Goal: Contribute content: Add original content to the website for others to see

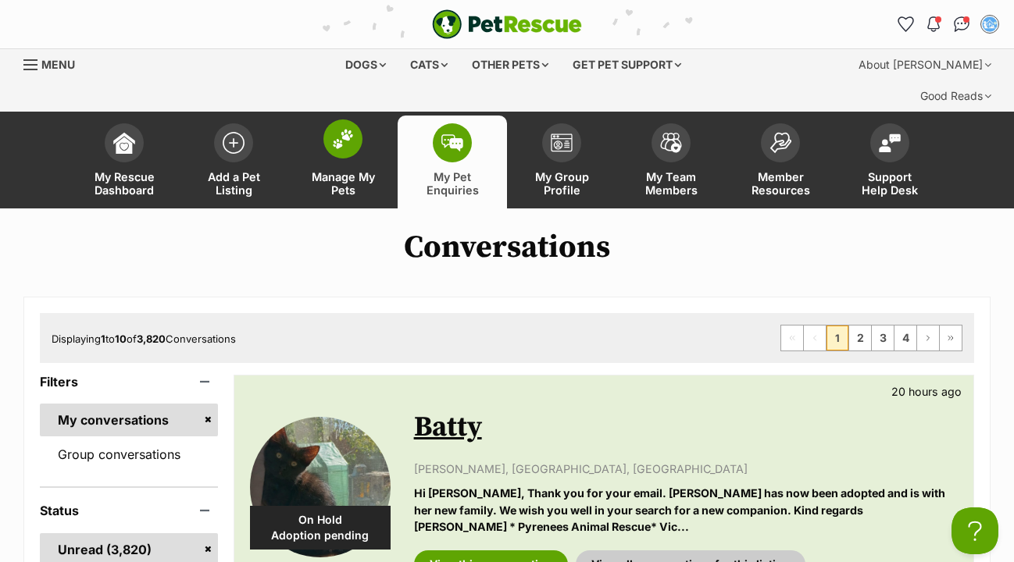
click at [331, 119] on span at bounding box center [342, 138] width 39 height 39
click at [241, 128] on img at bounding box center [234, 139] width 22 height 22
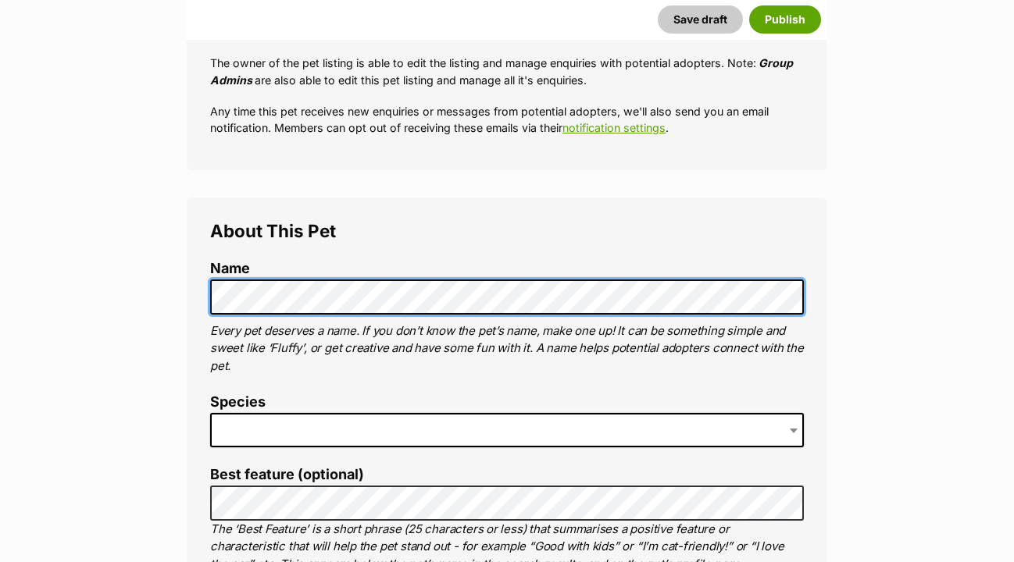
scroll to position [427, 0]
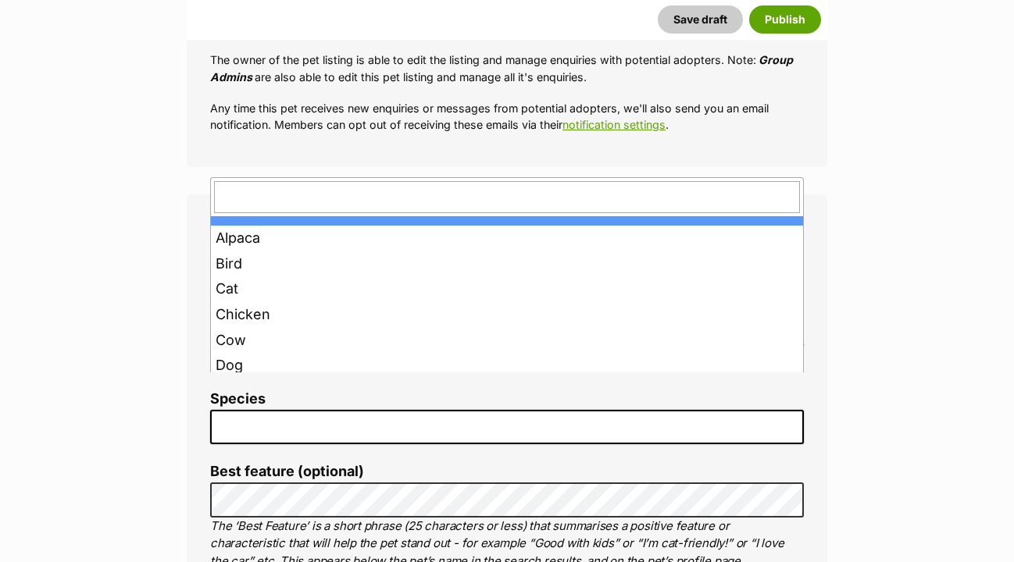
click at [262, 410] on span at bounding box center [507, 427] width 594 height 34
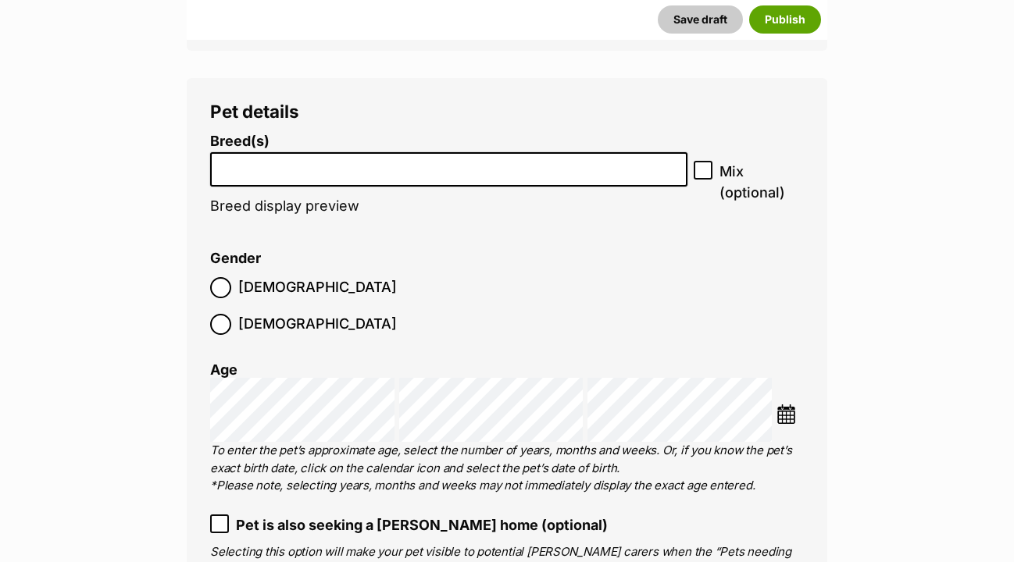
scroll to position [2222, 0]
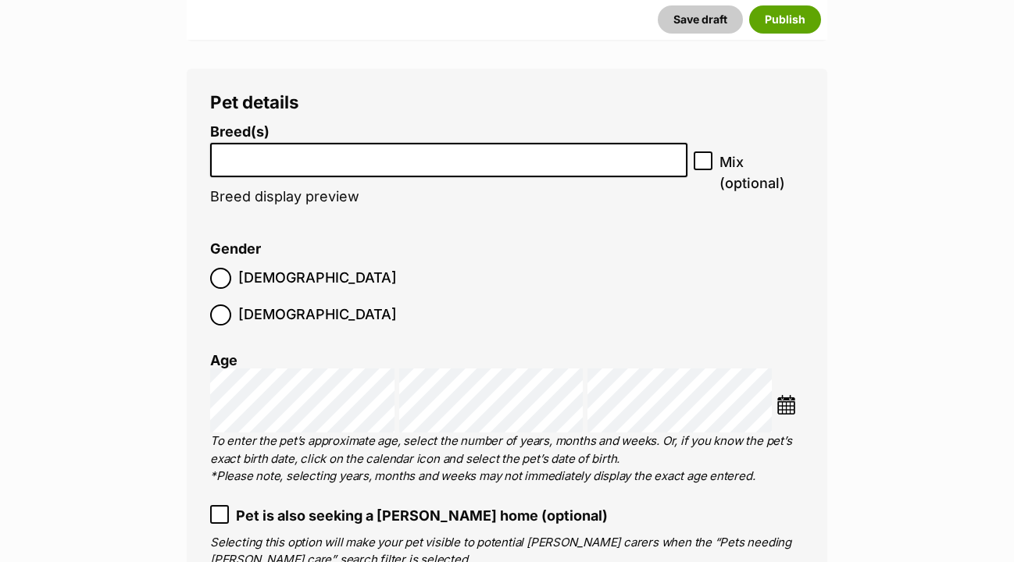
click at [249, 148] on input "search" at bounding box center [449, 156] width 466 height 16
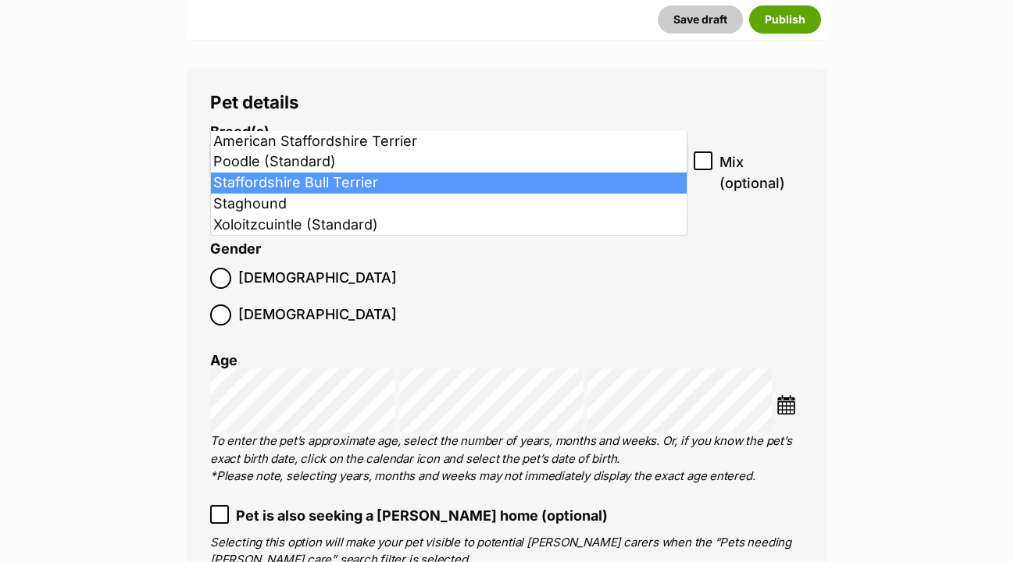
type input "sta"
select select "198"
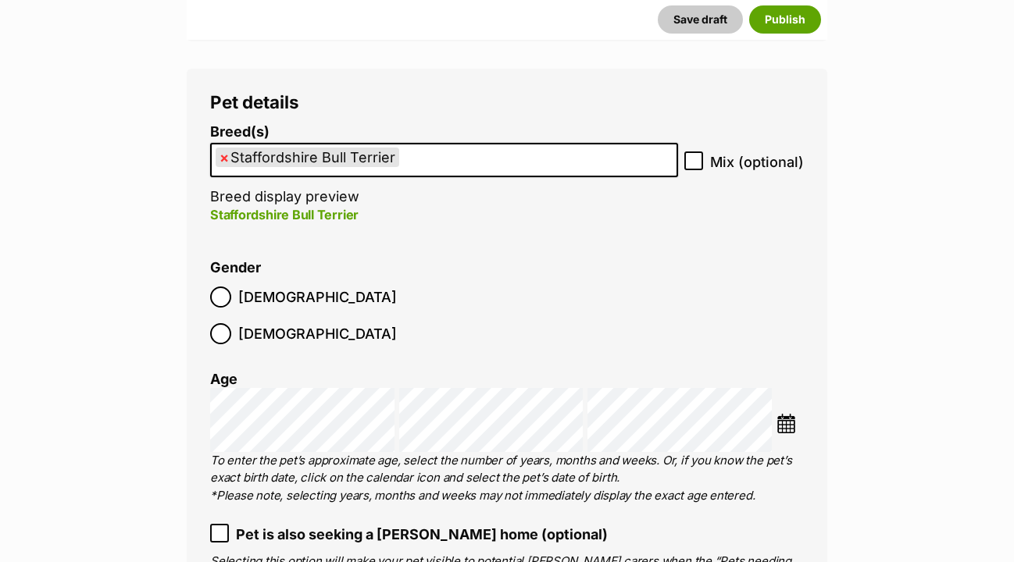
scroll to position [4150, 0]
click at [693, 155] on icon at bounding box center [693, 160] width 11 height 11
click at [693, 152] on input "Mix (optional)" at bounding box center [693, 161] width 19 height 19
checkbox input "true"
click at [784, 414] on img at bounding box center [786, 424] width 20 height 20
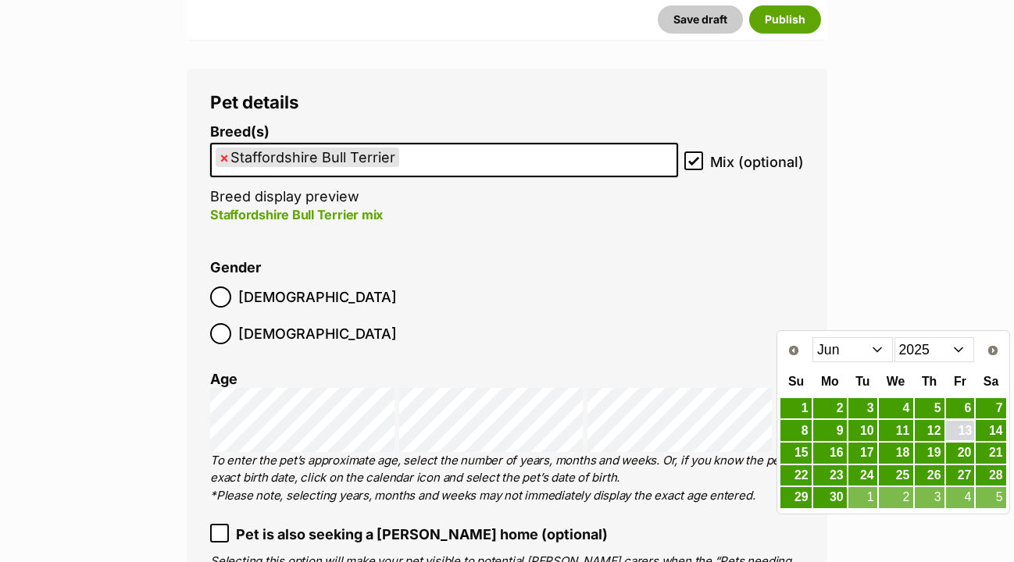
click at [961, 432] on link "13" at bounding box center [960, 431] width 29 height 20
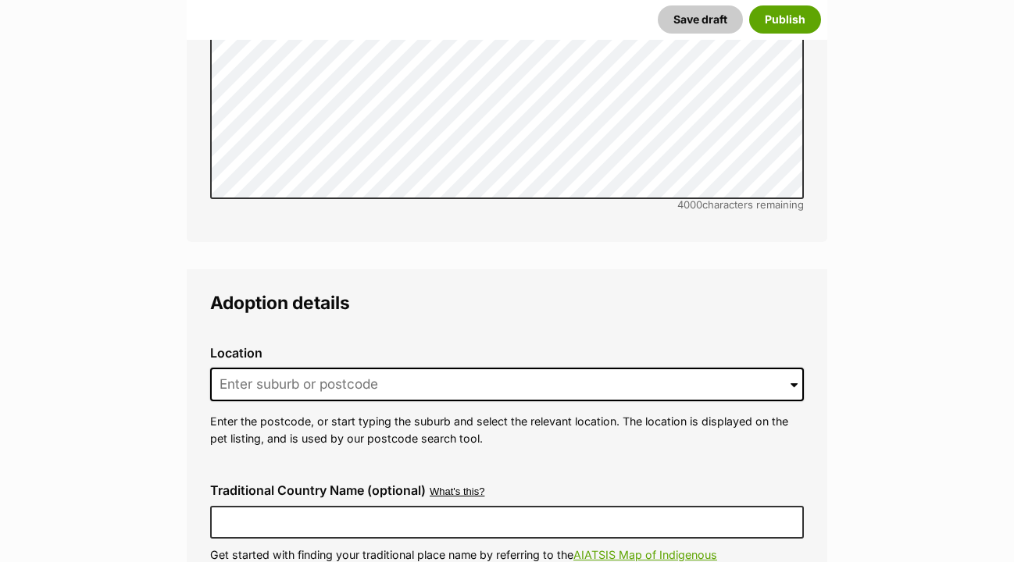
scroll to position [3749, 0]
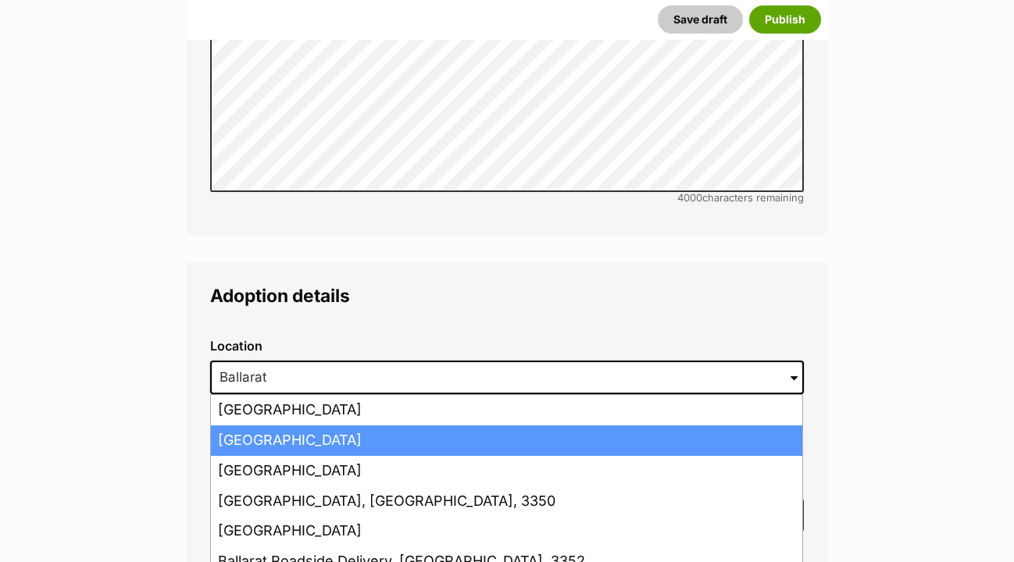
click at [285, 426] on li "Ballarat Central, Victoria, 3350" at bounding box center [506, 441] width 591 height 30
type input "Ballarat Central, Victoria, 3350"
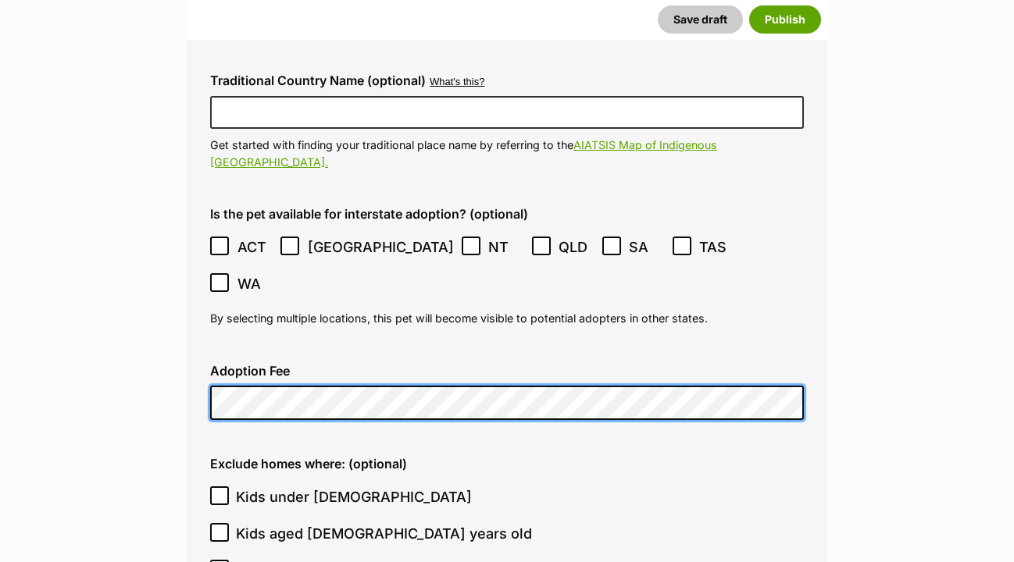
scroll to position [4153, 0]
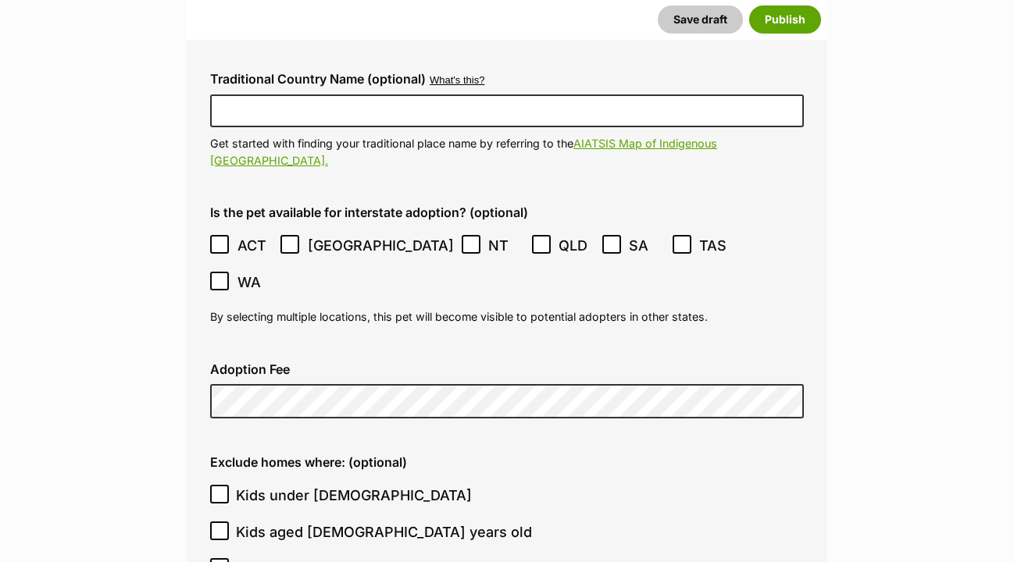
click at [218, 489] on icon at bounding box center [219, 494] width 11 height 11
click at [218, 485] on input "Kids under [DEMOGRAPHIC_DATA]" at bounding box center [219, 494] width 19 height 19
checkbox input "true"
click at [218, 522] on input "Kids aged [DEMOGRAPHIC_DATA] years old" at bounding box center [219, 531] width 19 height 19
checkbox input "true"
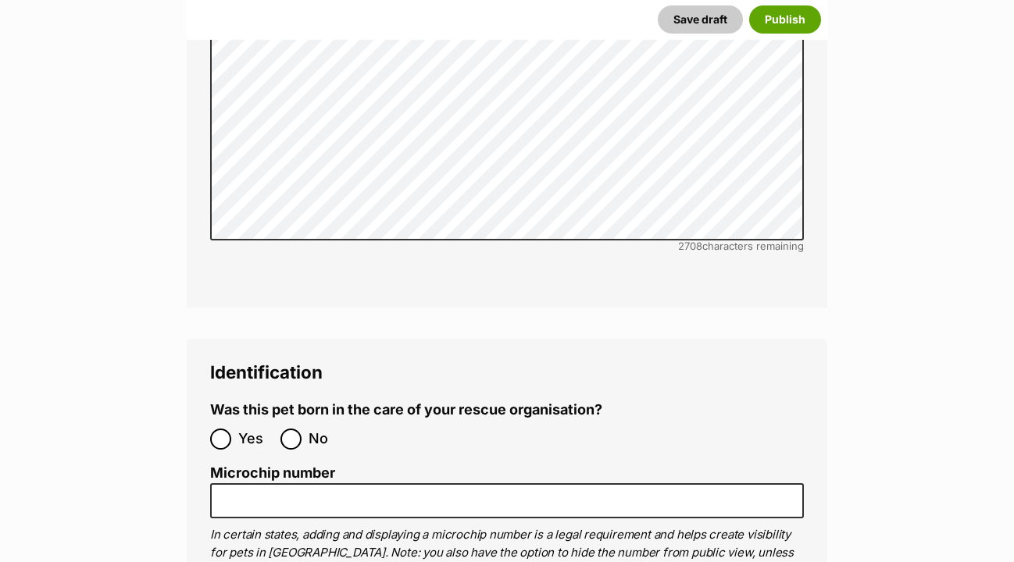
scroll to position [5179, 0]
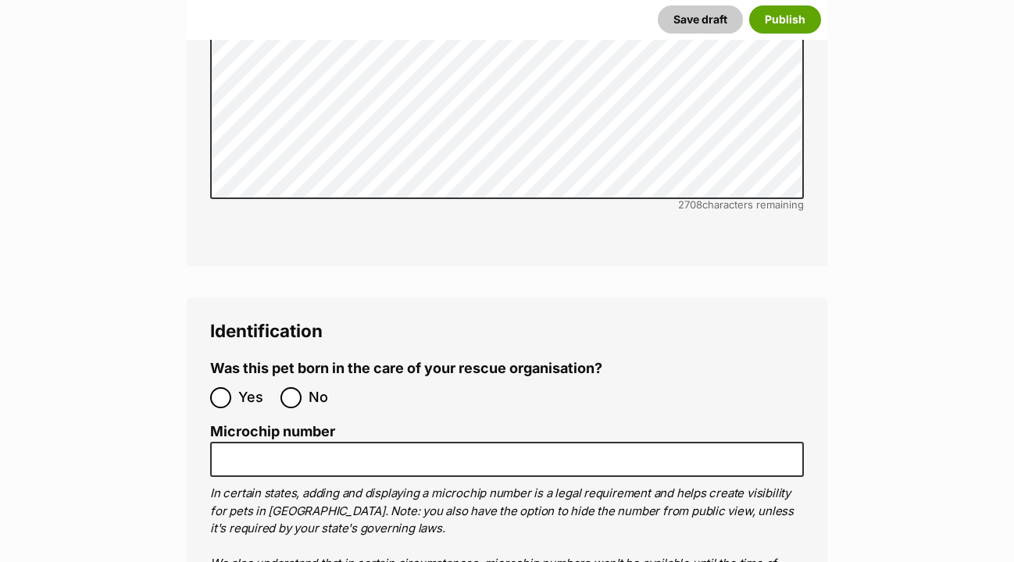
click at [289, 387] on input "No" at bounding box center [290, 397] width 21 height 21
radio input "true"
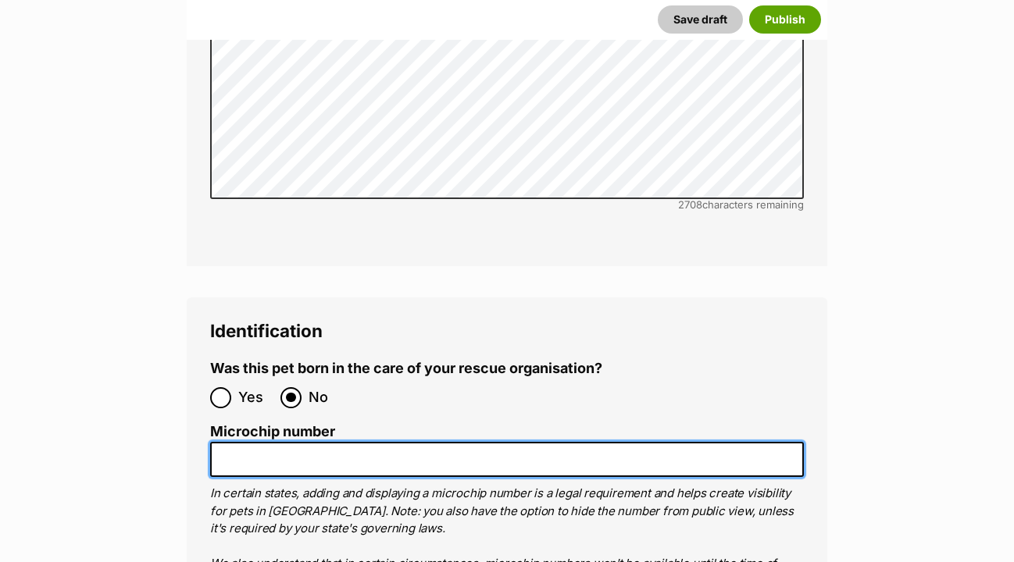
click at [243, 442] on input "Microchip number" at bounding box center [507, 459] width 594 height 35
paste input "956000016854723"
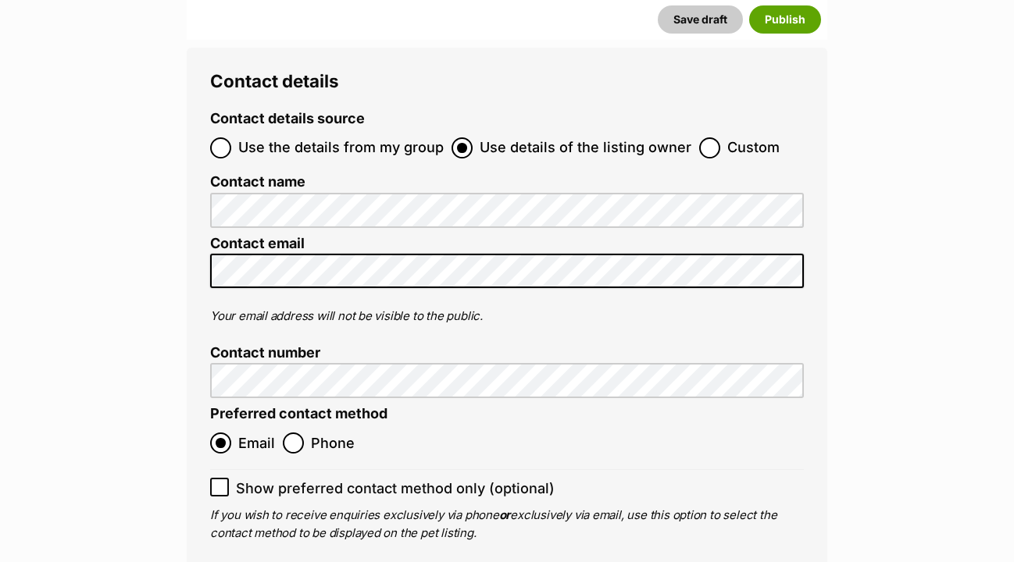
scroll to position [6223, 0]
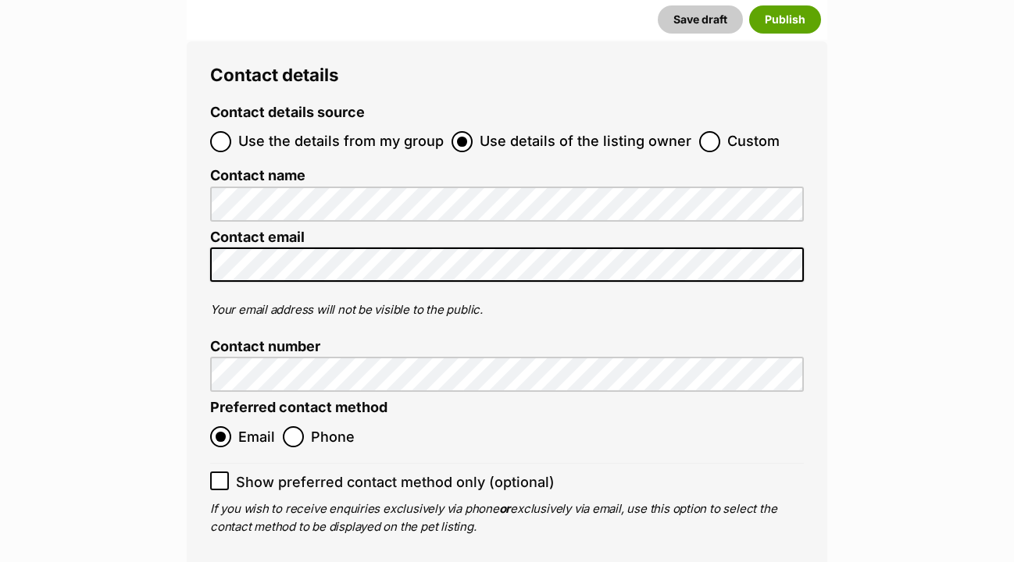
type input "956000016854723"
click at [222, 478] on icon at bounding box center [219, 481] width 9 height 7
click at [222, 472] on input "Show preferred contact method only (optional)" at bounding box center [219, 481] width 19 height 19
checkbox input "true"
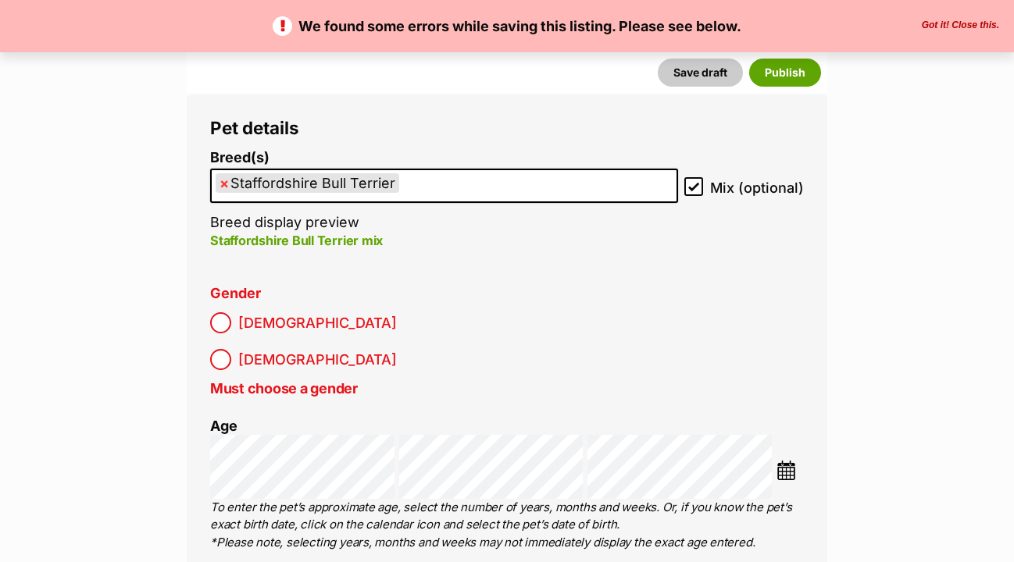
scroll to position [2230, 0]
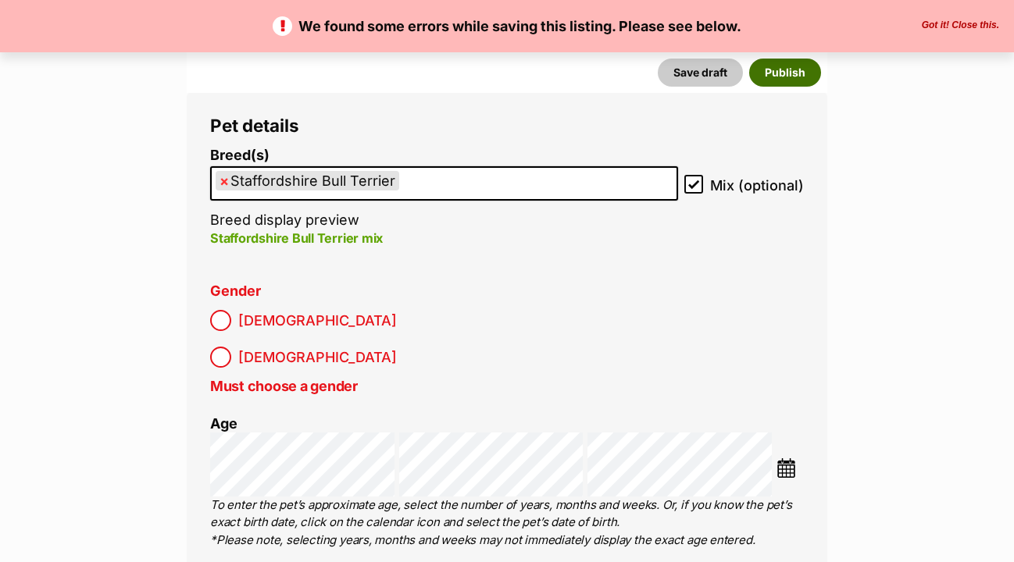
click at [779, 79] on button "Publish" at bounding box center [785, 73] width 72 height 28
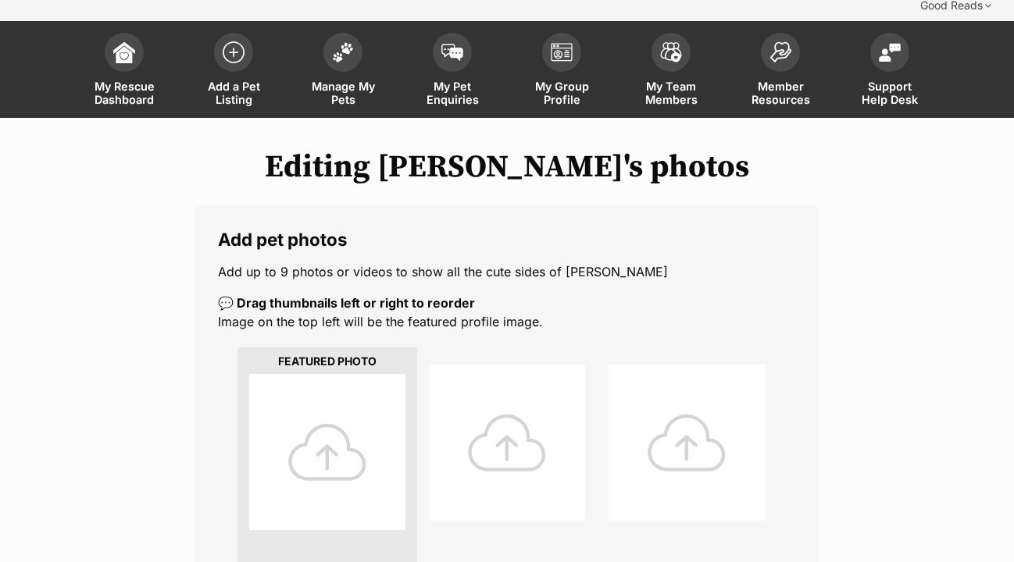
scroll to position [91, 0]
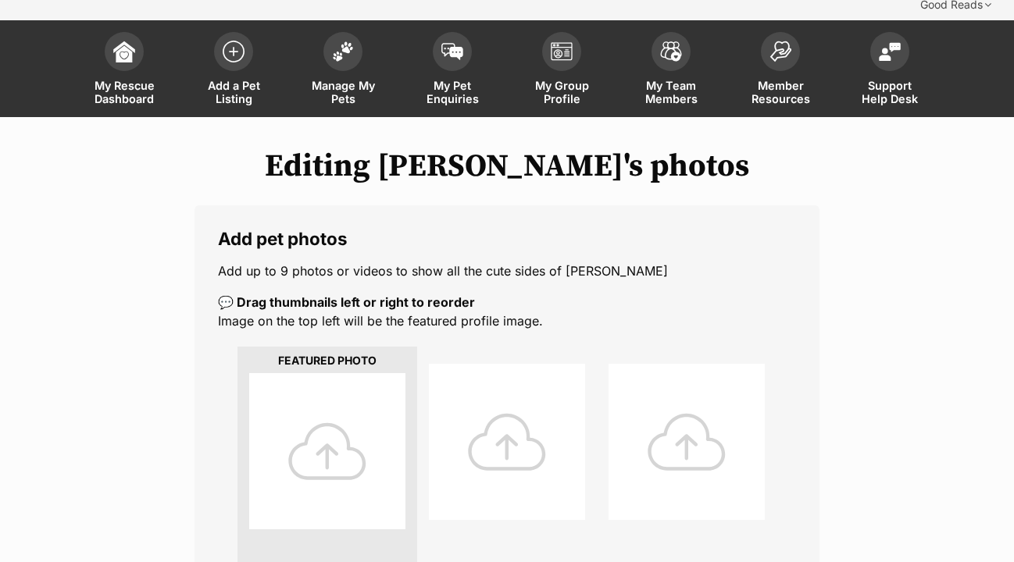
click at [352, 439] on div at bounding box center [327, 451] width 156 height 156
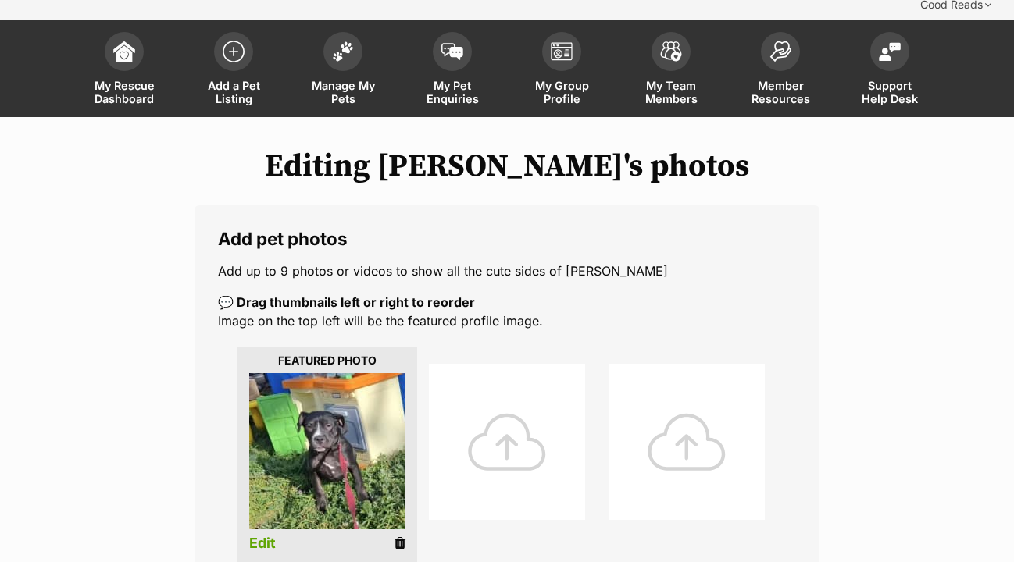
click at [530, 448] on div at bounding box center [507, 442] width 156 height 156
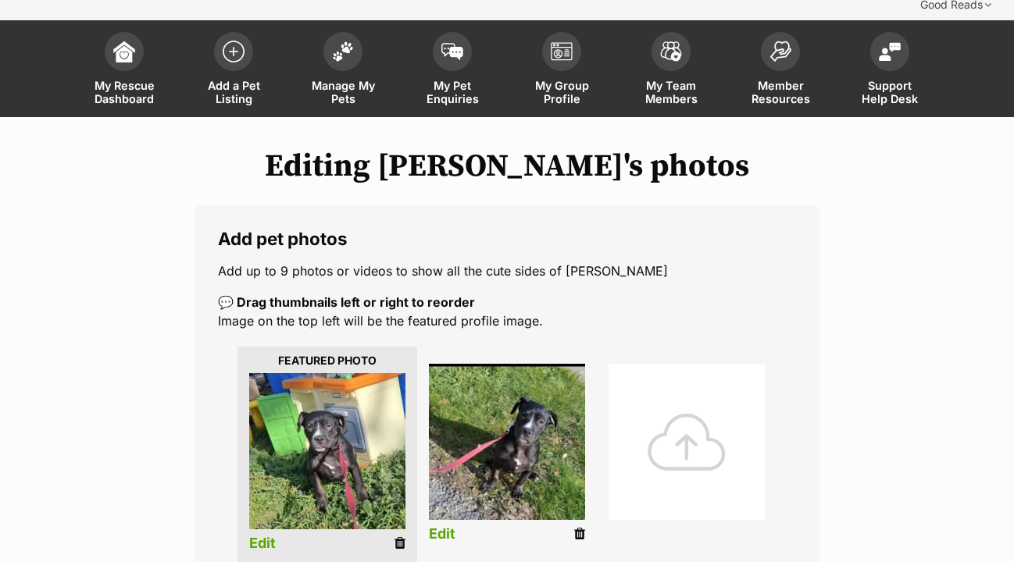
click at [689, 406] on div at bounding box center [686, 442] width 156 height 156
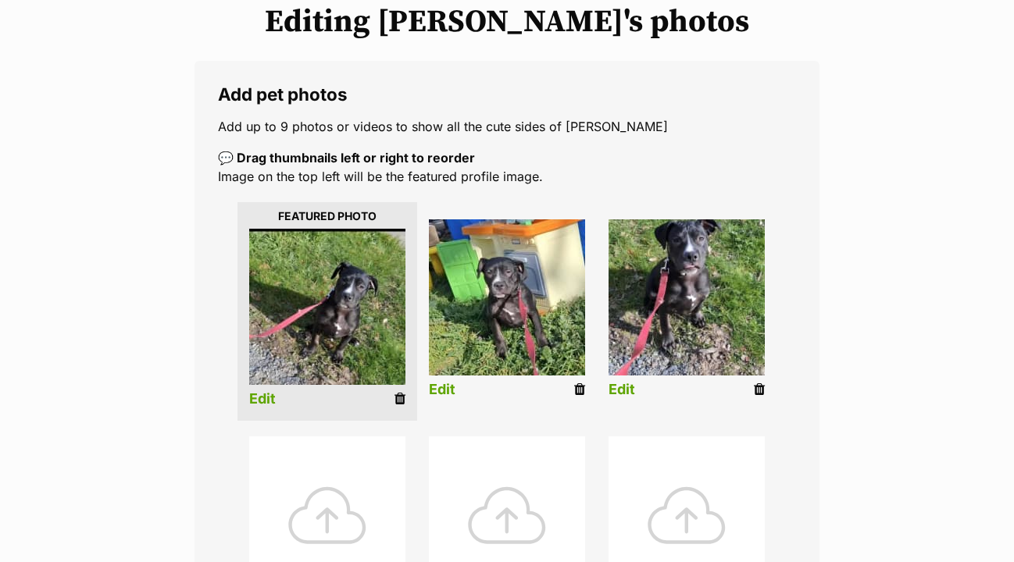
scroll to position [236, 0]
click at [263, 391] on link "Edit" at bounding box center [262, 399] width 27 height 16
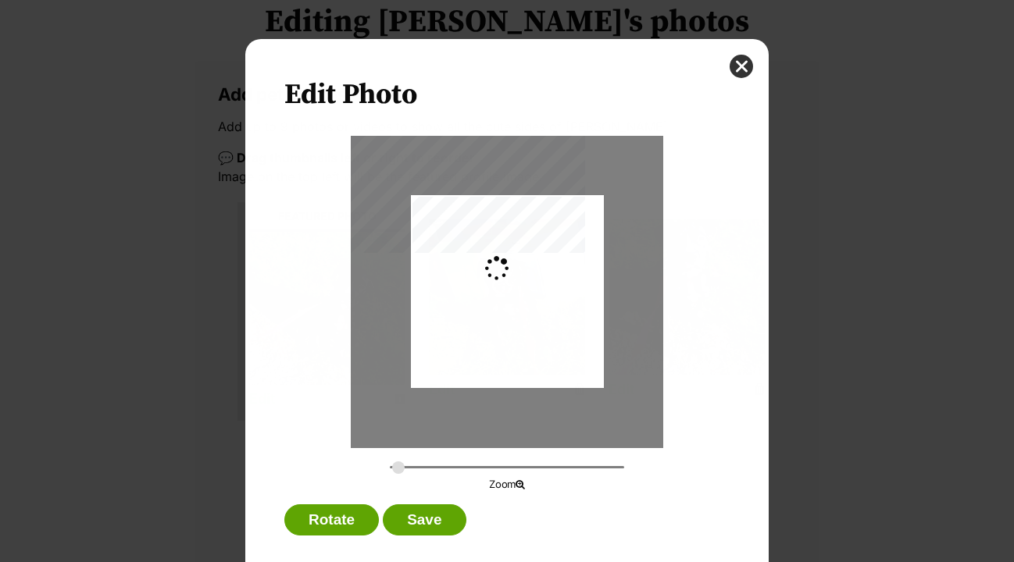
scroll to position [0, 0]
drag, startPoint x: 394, startPoint y: 469, endPoint x: 415, endPoint y: 469, distance: 20.3
type input "0.378"
click at [415, 469] on input "Dialog Window - Close (Press escape to close)" at bounding box center [507, 467] width 234 height 15
drag, startPoint x: 491, startPoint y: 312, endPoint x: 461, endPoint y: 326, distance: 33.5
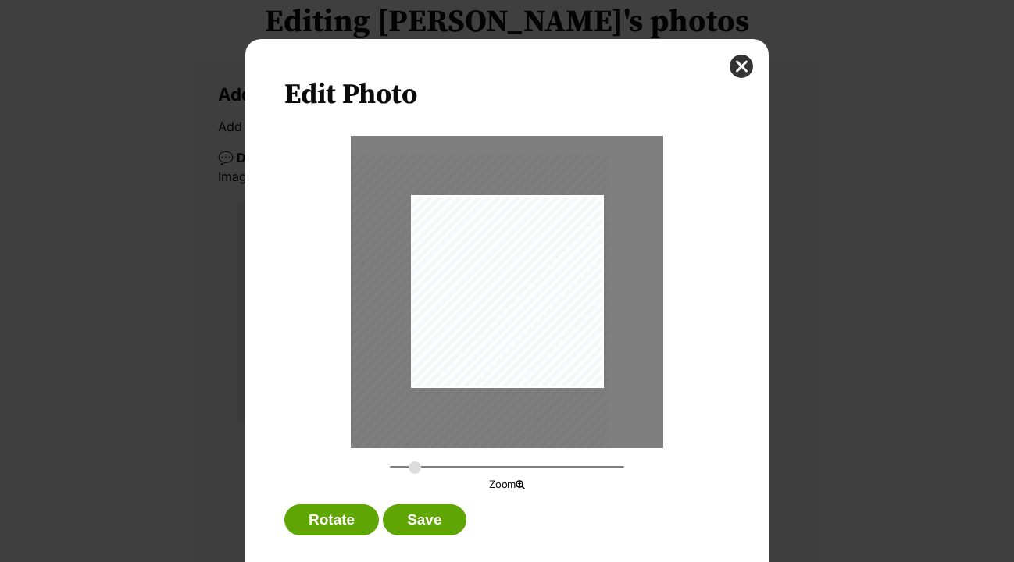
click at [461, 326] on div "Dialog Window - Close (Press escape to close)" at bounding box center [477, 306] width 266 height 303
click at [440, 526] on button "Save" at bounding box center [424, 520] width 83 height 31
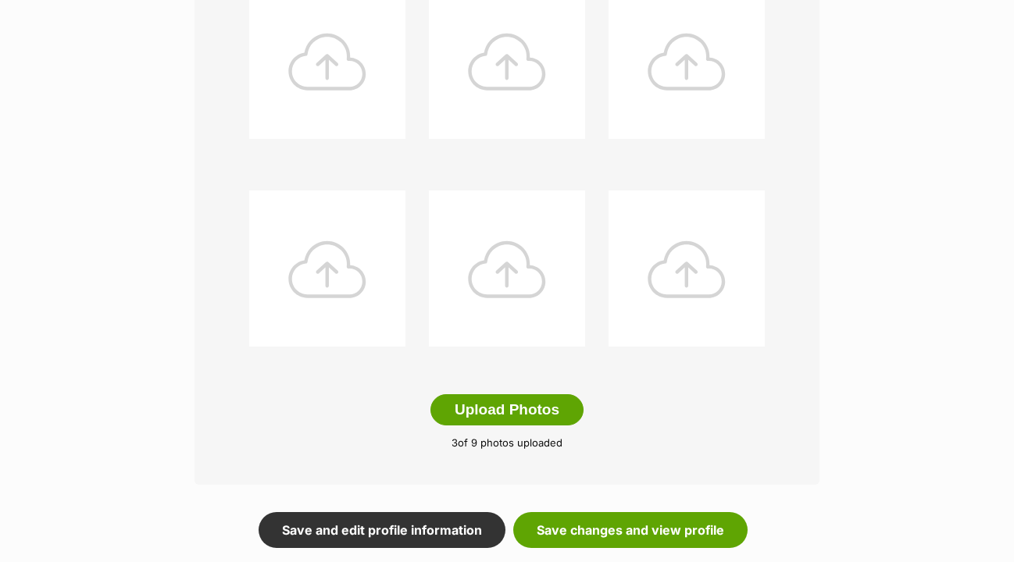
scroll to position [692, 0]
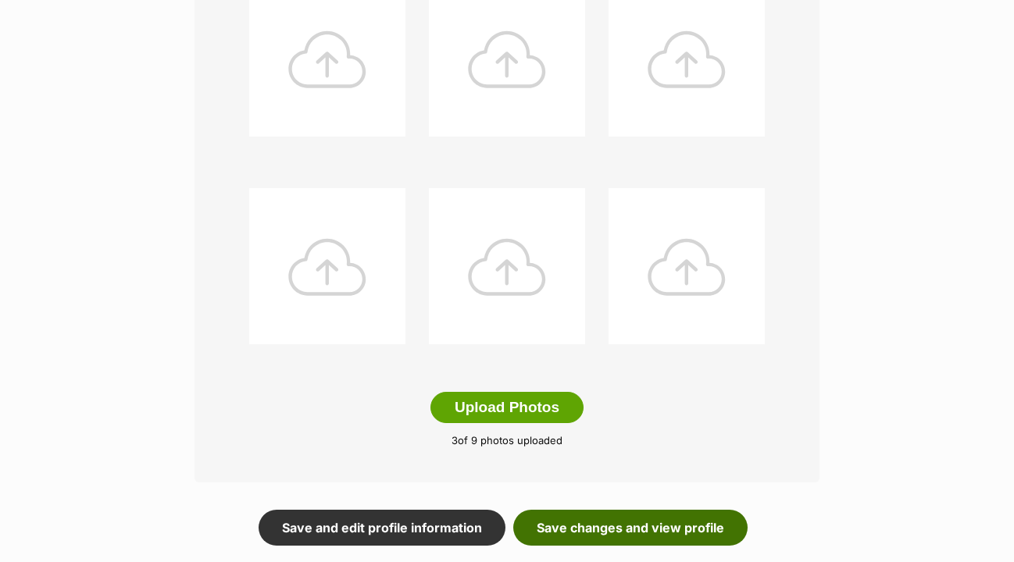
click at [633, 510] on link "Save changes and view profile" at bounding box center [630, 528] width 234 height 36
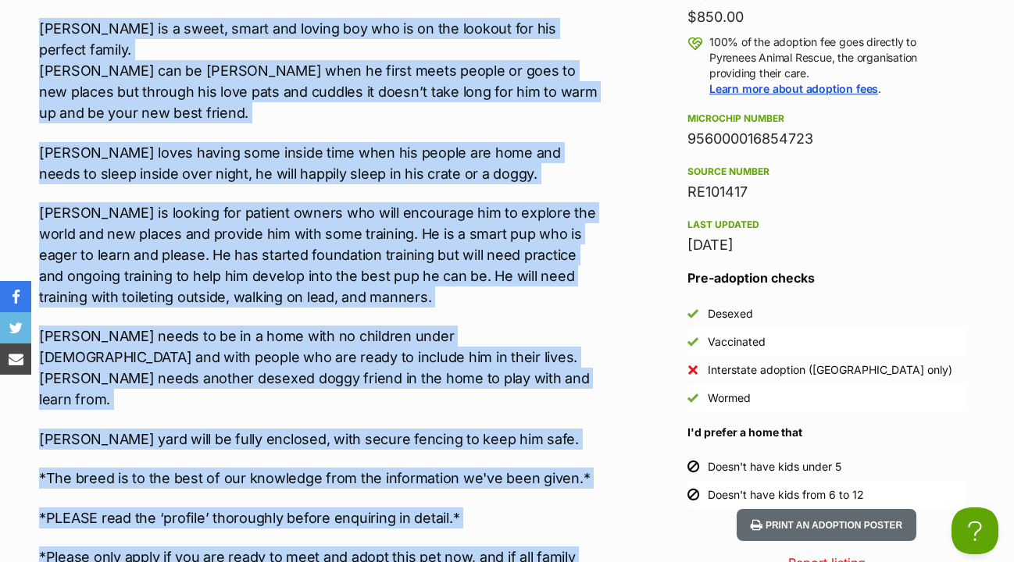
scroll to position [1688, 0]
drag, startPoint x: 39, startPoint y: 312, endPoint x: 337, endPoint y: 524, distance: 365.6
click at [337, 524] on div "Upload Videos About Luigi Luigi's ideal home requires the following: - No child…" at bounding box center [321, 449] width 565 height 1489
copy div "Luigi's ideal home requires the following: - No children under 12. - Playful, a…"
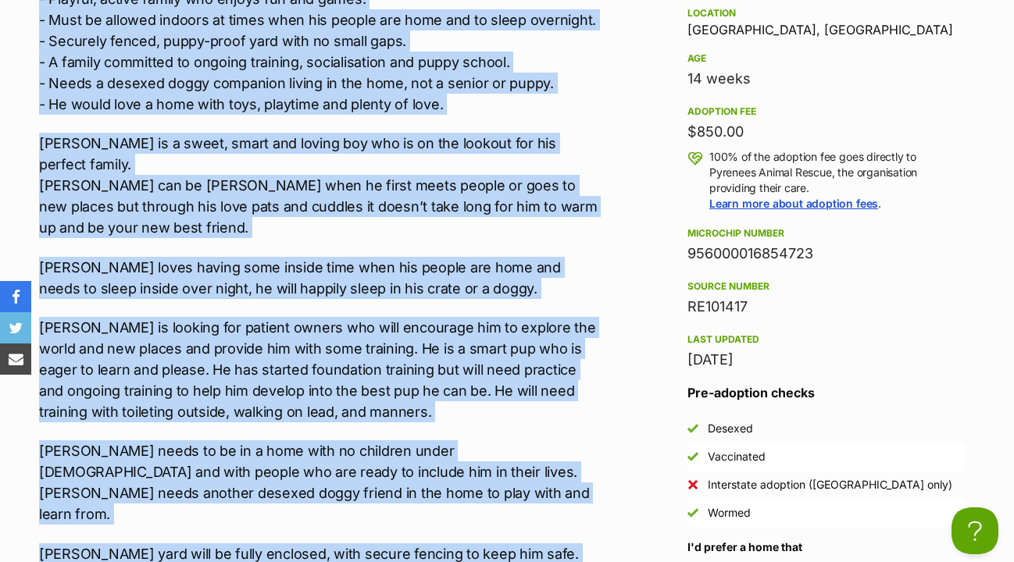
scroll to position [1551, 0]
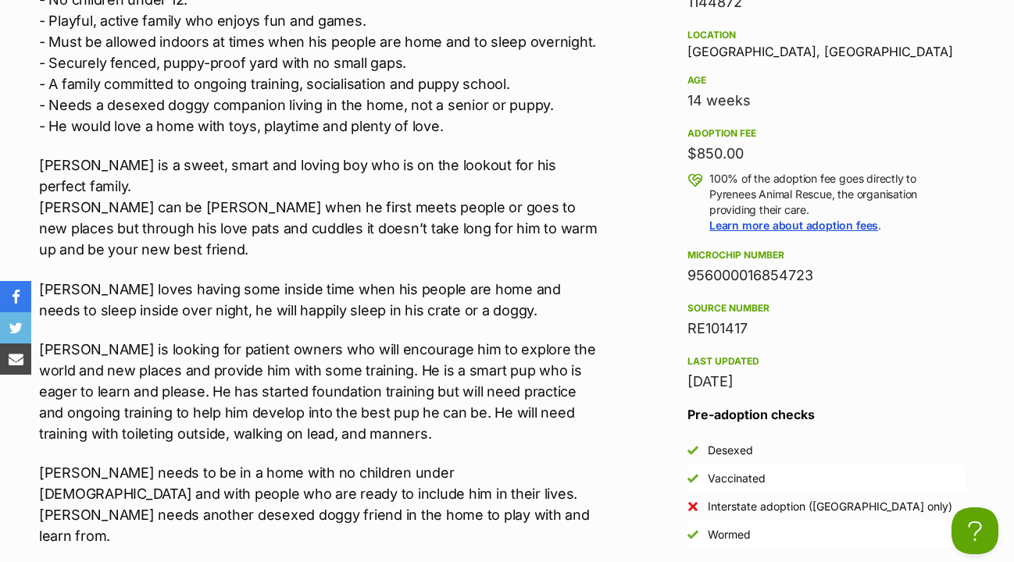
click at [690, 265] on div "956000016854723" at bounding box center [826, 276] width 278 height 22
drag, startPoint x: 690, startPoint y: 248, endPoint x: 847, endPoint y: 247, distance: 157.8
click at [847, 265] on div "956000016854723" at bounding box center [826, 276] width 278 height 22
copy div "956000016854723"
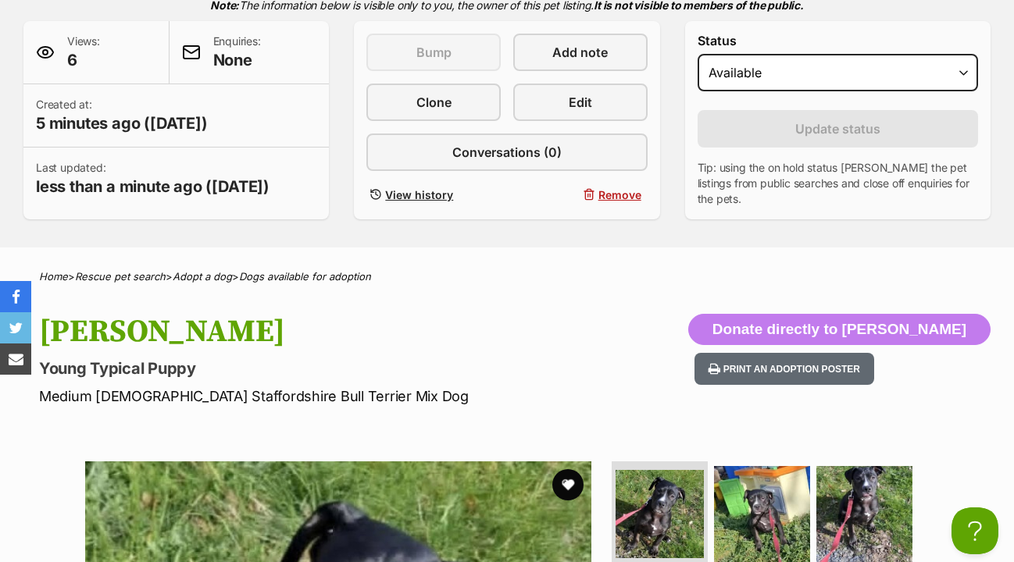
scroll to position [330, 0]
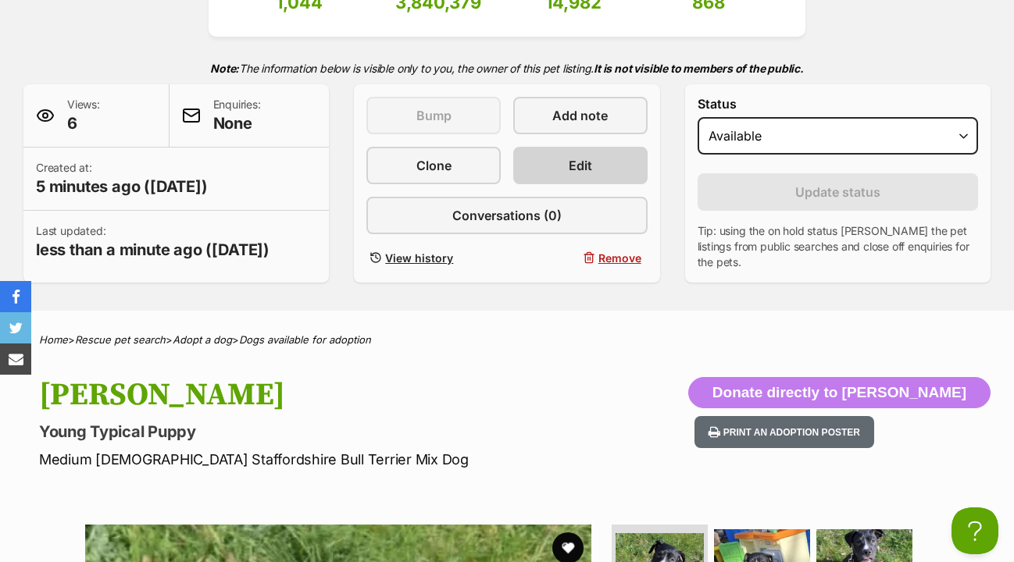
click at [565, 147] on link "Edit" at bounding box center [580, 165] width 134 height 37
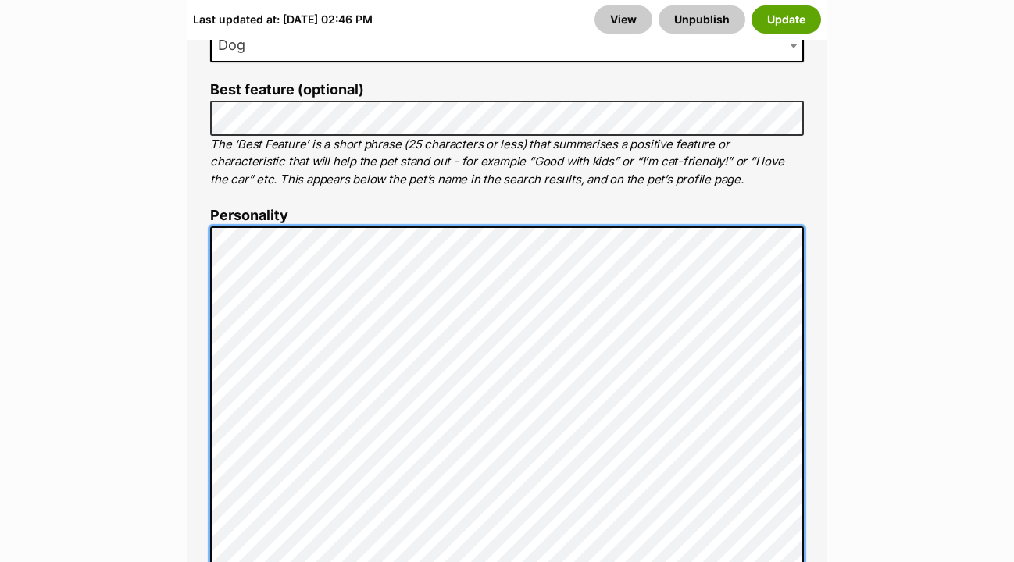
scroll to position [1172, 0]
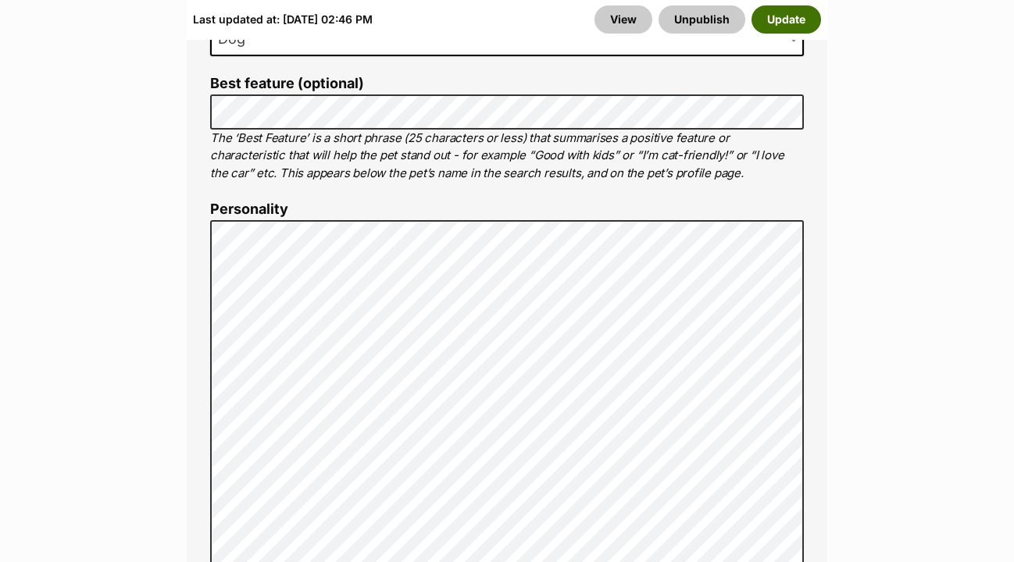
click at [789, 22] on button "Update" at bounding box center [786, 19] width 70 height 28
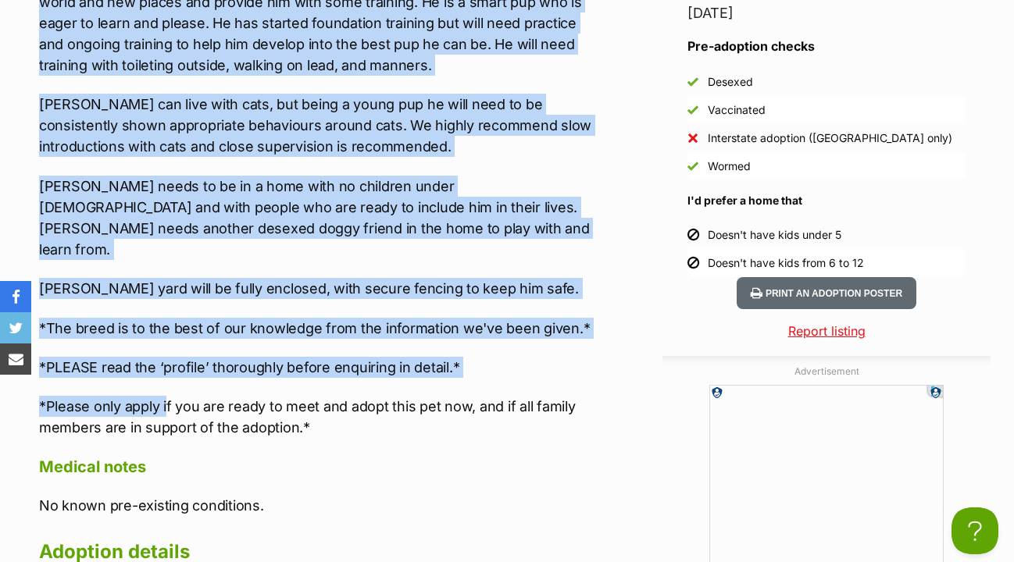
scroll to position [1920, 0]
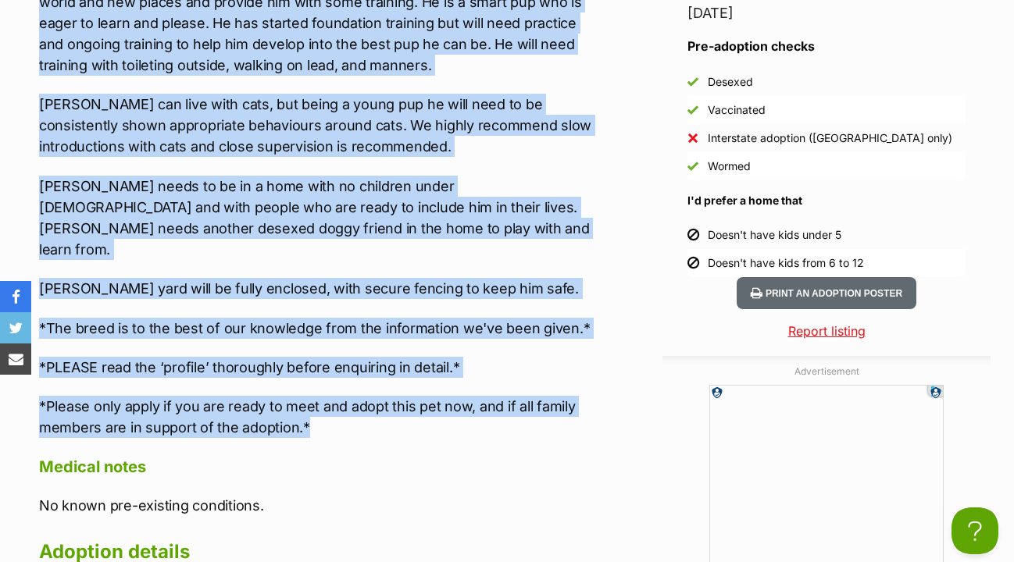
drag, startPoint x: 41, startPoint y: 31, endPoint x: 334, endPoint y: 353, distance: 435.6
click at [334, 353] on div "[PERSON_NAME]'s ideal home requires the following: - No children under 12. - Pl…" at bounding box center [321, 10] width 565 height 858
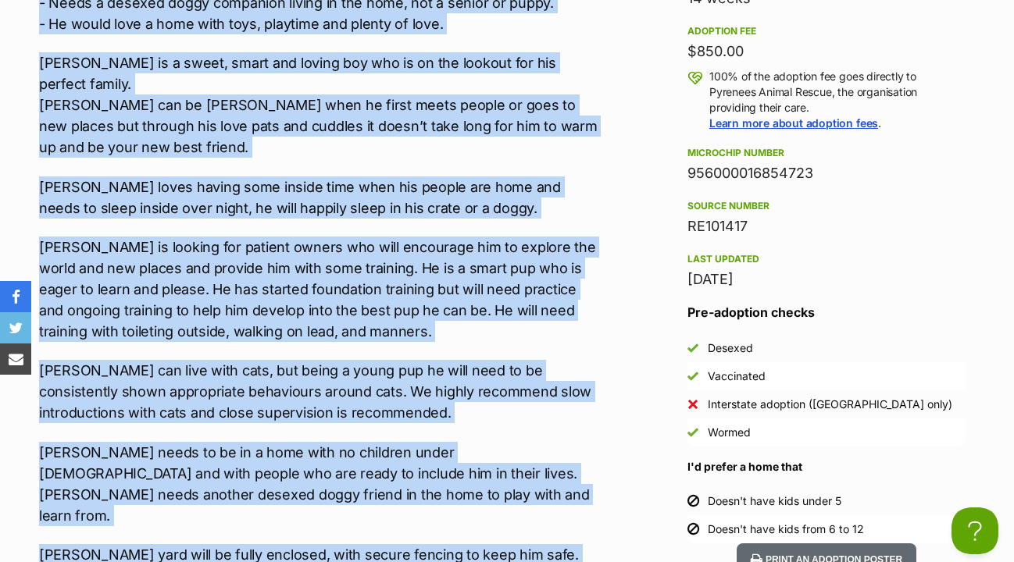
scroll to position [0, 0]
drag, startPoint x: 690, startPoint y: 139, endPoint x: 916, endPoint y: 133, distance: 226.6
click at [916, 162] on div "956000016854723" at bounding box center [826, 173] width 278 height 22
copy div "956000016854723"
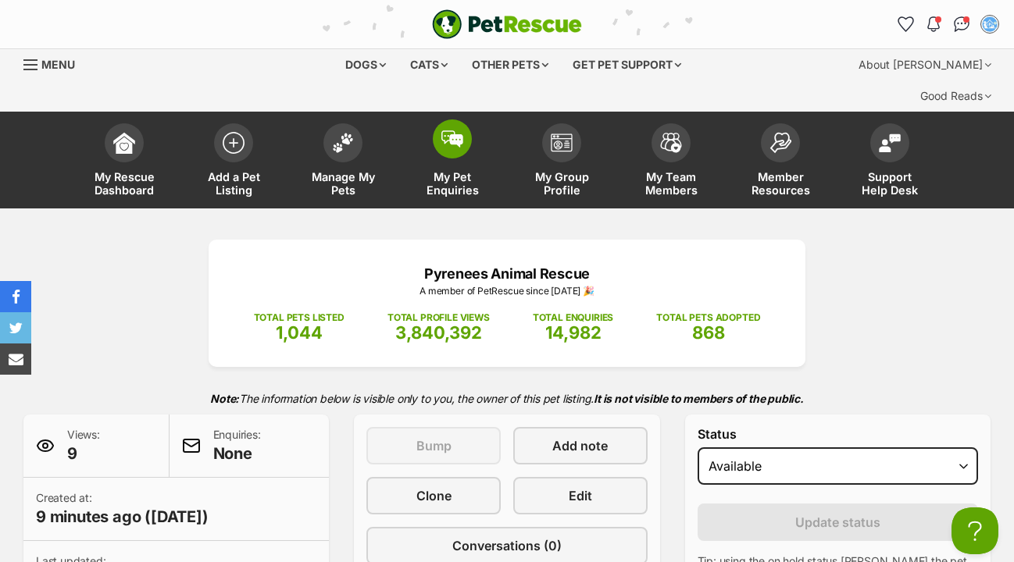
click at [451, 130] on img at bounding box center [452, 138] width 22 height 17
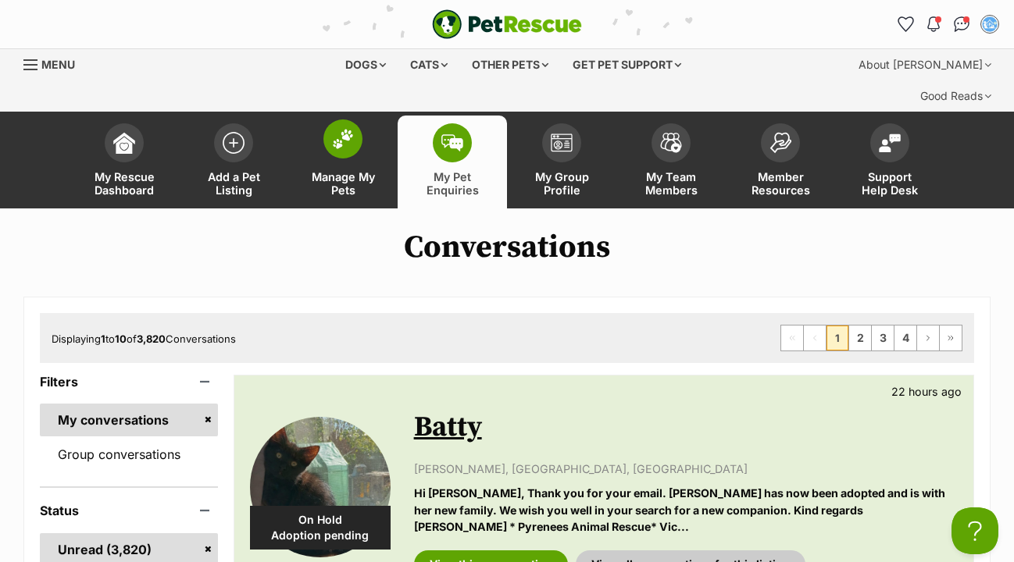
click at [341, 129] on img at bounding box center [343, 139] width 22 height 20
